Goal: Information Seeking & Learning: Understand process/instructions

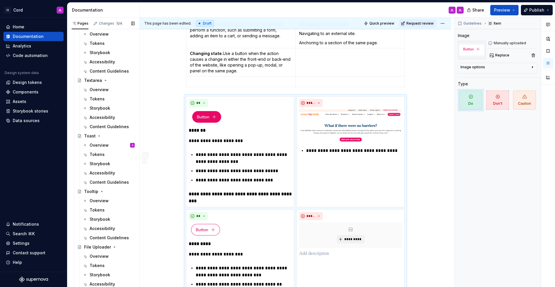
scroll to position [1808, 0]
click at [93, 147] on div "Overview" at bounding box center [99, 145] width 19 height 6
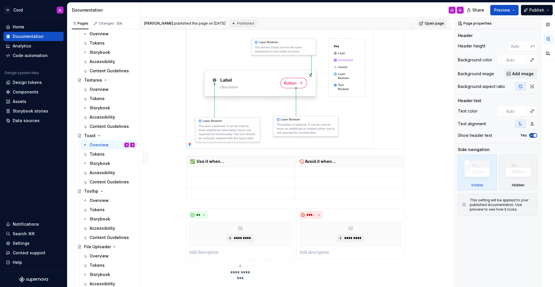
scroll to position [238, 0]
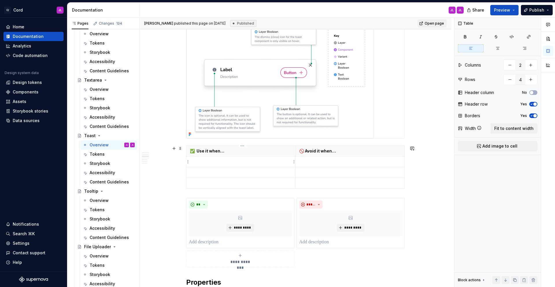
click at [210, 165] on td at bounding box center [240, 161] width 109 height 11
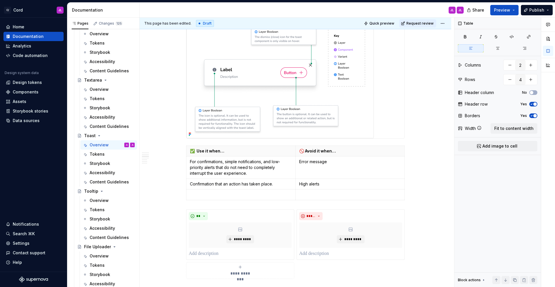
type textarea "*"
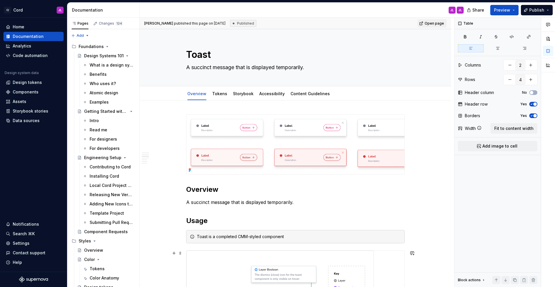
scroll to position [244, 0]
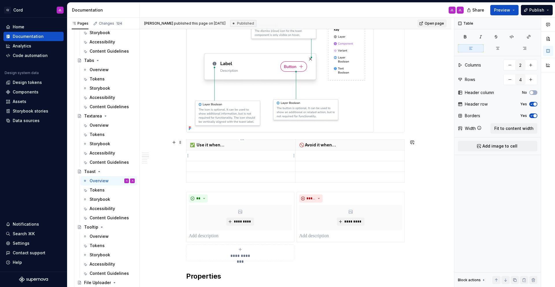
click at [234, 154] on p at bounding box center [241, 156] width 102 height 6
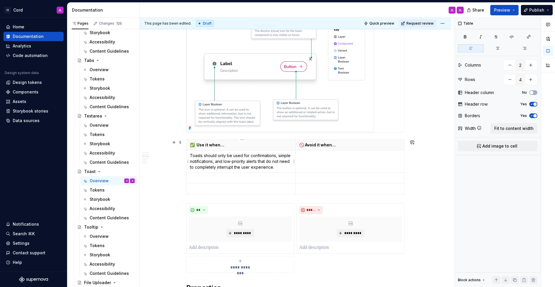
type textarea "*"
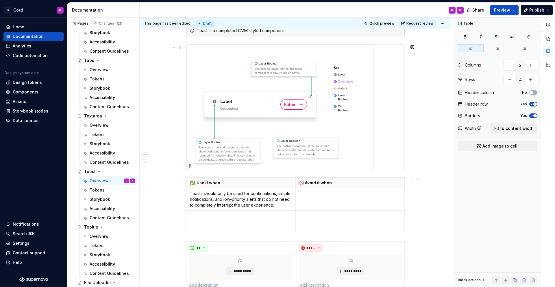
scroll to position [206, 0]
drag, startPoint x: 250, startPoint y: 192, endPoint x: 192, endPoint y: 193, distance: 57.8
click at [192, 193] on p "Toasts should only be used for confirmations, simple notifications, and low-pri…" at bounding box center [241, 198] width 102 height 17
click at [307, 197] on td at bounding box center [349, 199] width 109 height 22
click at [305, 216] on p at bounding box center [350, 215] width 102 height 6
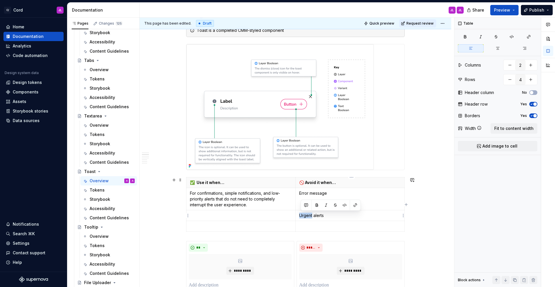
drag, startPoint x: 313, startPoint y: 216, endPoint x: 301, endPoint y: 217, distance: 12.5
click at [301, 217] on p "Urgent alerts" at bounding box center [350, 215] width 102 height 6
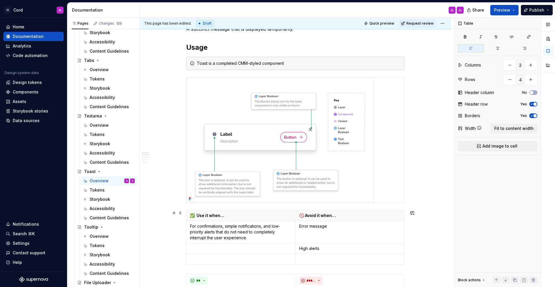
scroll to position [174, 0]
click at [345, 247] on p "High alerts" at bounding box center [350, 248] width 102 height 6
click at [280, 250] on p "Confirmation that an action has taken place" at bounding box center [241, 248] width 102 height 6
click at [273, 246] on p "Confirmation that an action has taken place" at bounding box center [241, 248] width 102 height 6
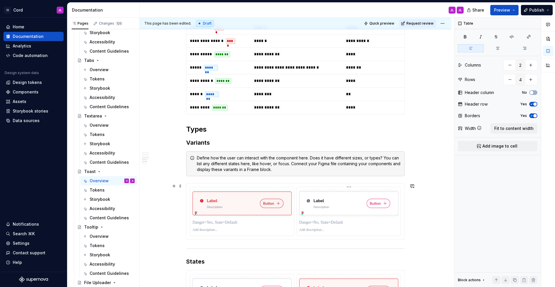
scroll to position [557, 0]
type textarea "*"
